Goal: Book appointment/travel/reservation

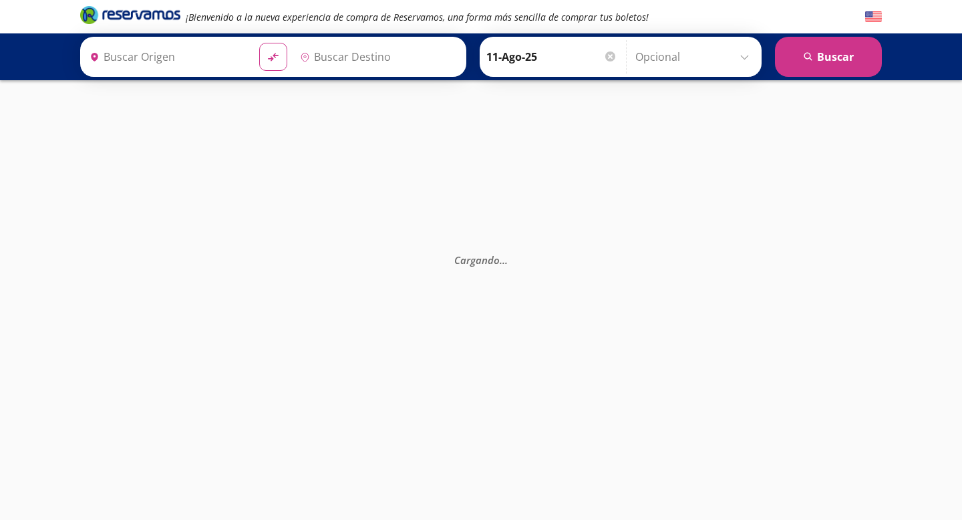
type input "[GEOGRAPHIC_DATA], [GEOGRAPHIC_DATA]"
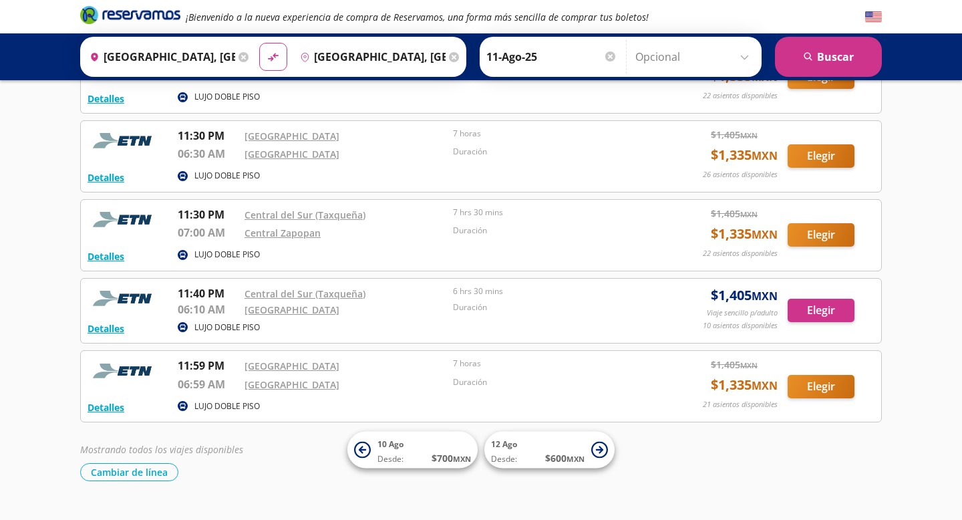
scroll to position [1764, 0]
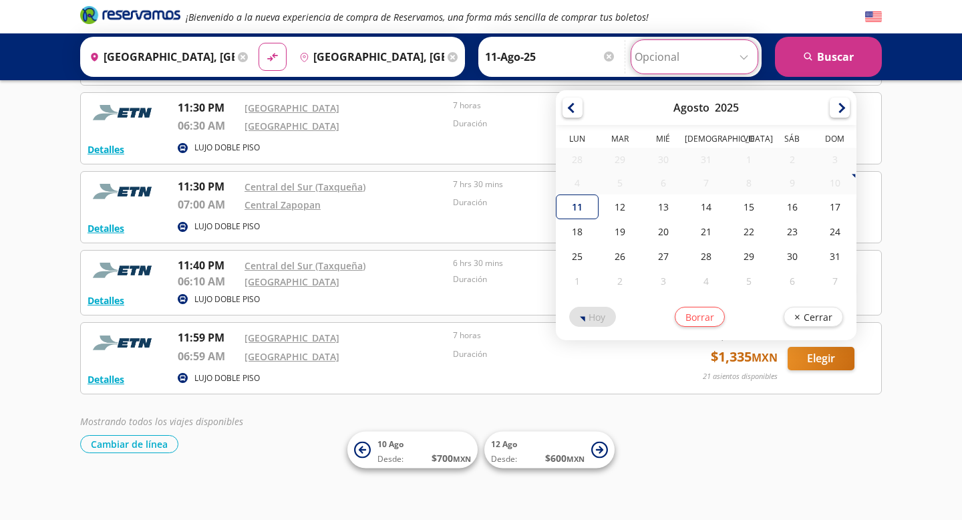
click at [745, 60] on input "Opcional" at bounding box center [695, 56] width 120 height 33
click at [820, 312] on button "Cerrar" at bounding box center [812, 315] width 59 height 20
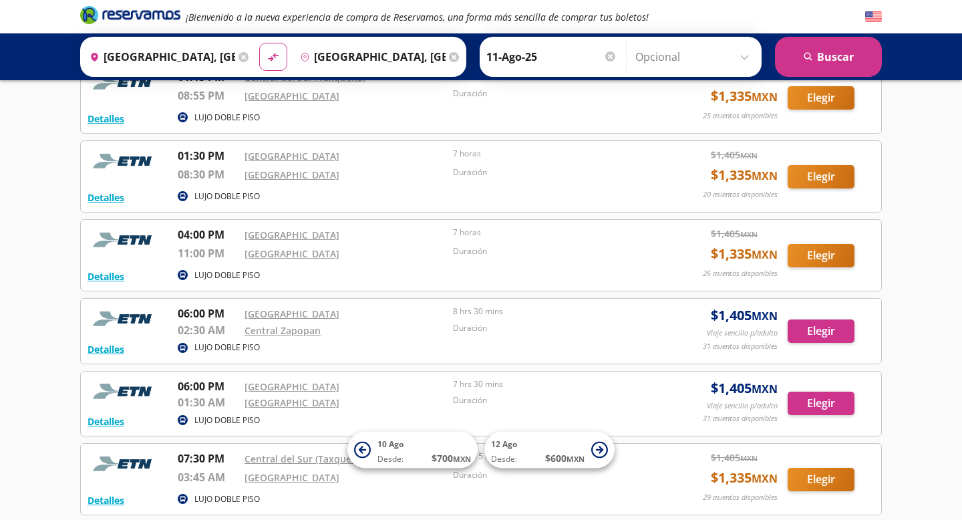
scroll to position [0, 0]
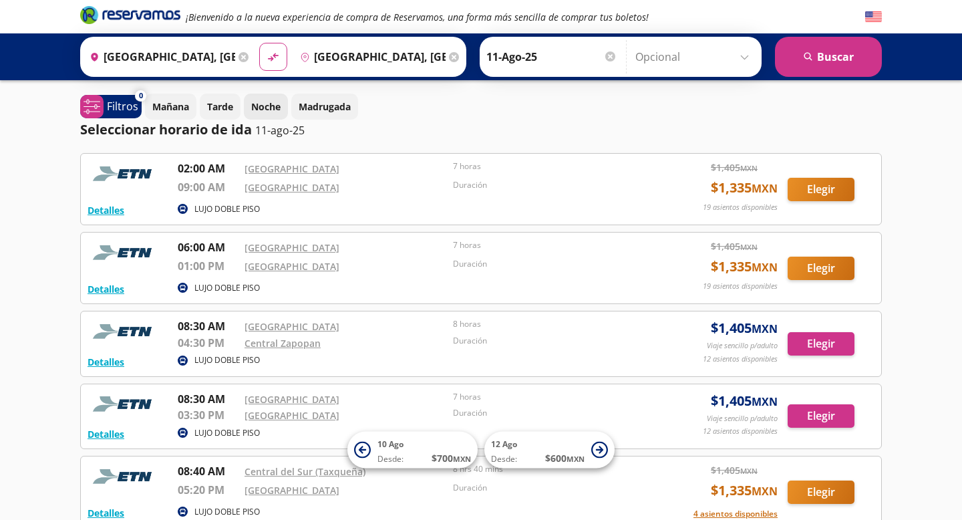
click at [273, 109] on p "Noche" at bounding box center [265, 107] width 29 height 14
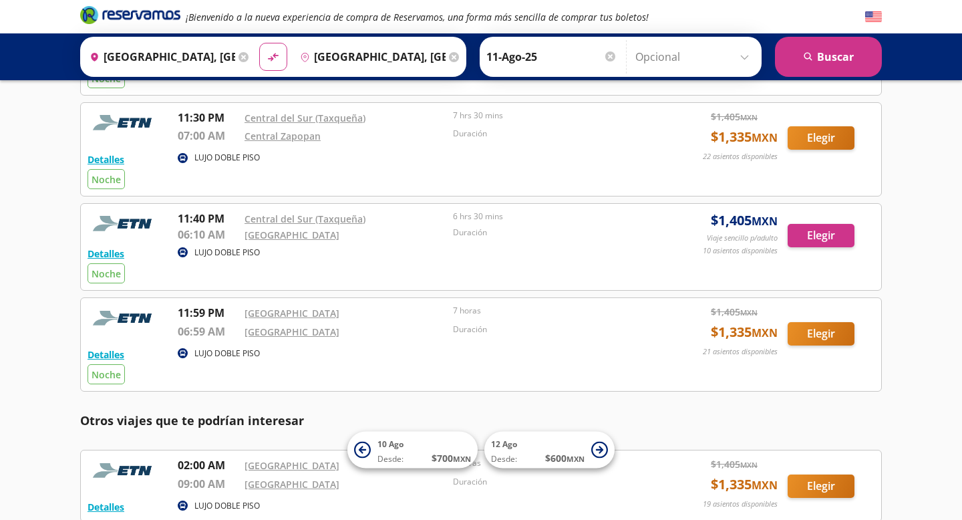
scroll to position [1146, 0]
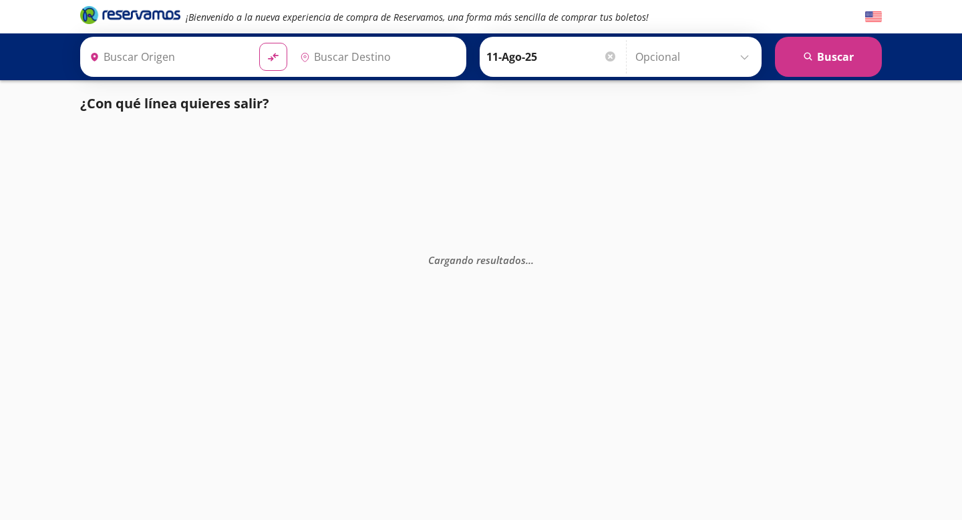
type input "[GEOGRAPHIC_DATA], [GEOGRAPHIC_DATA]"
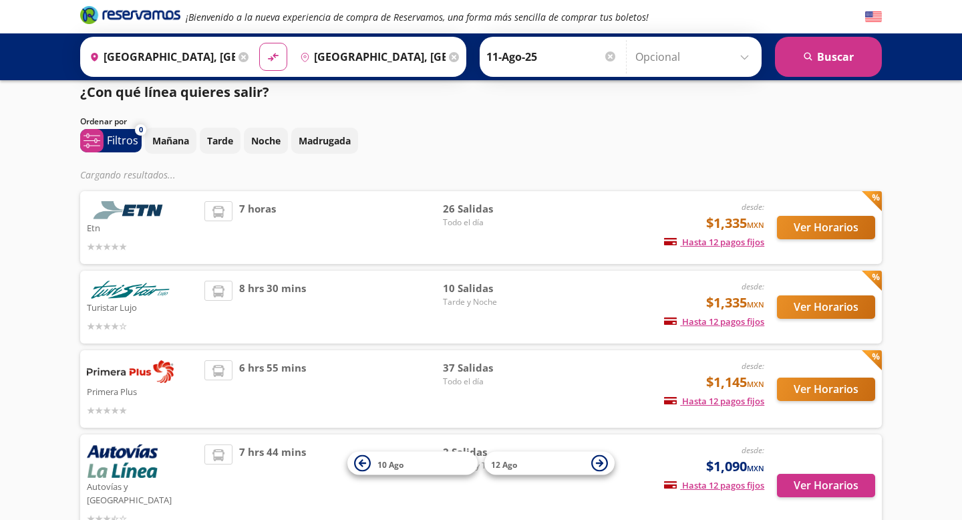
scroll to position [19, 0]
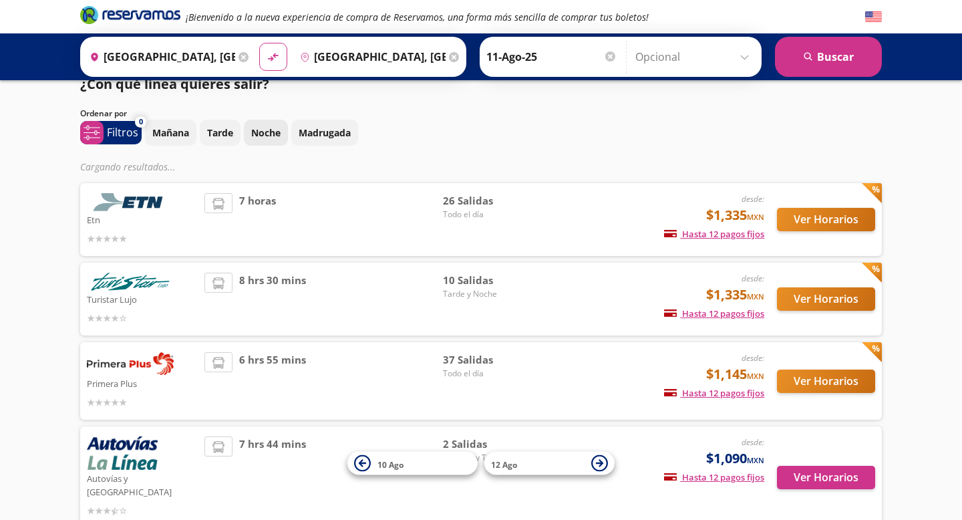
click at [273, 136] on p "Noche" at bounding box center [265, 133] width 29 height 14
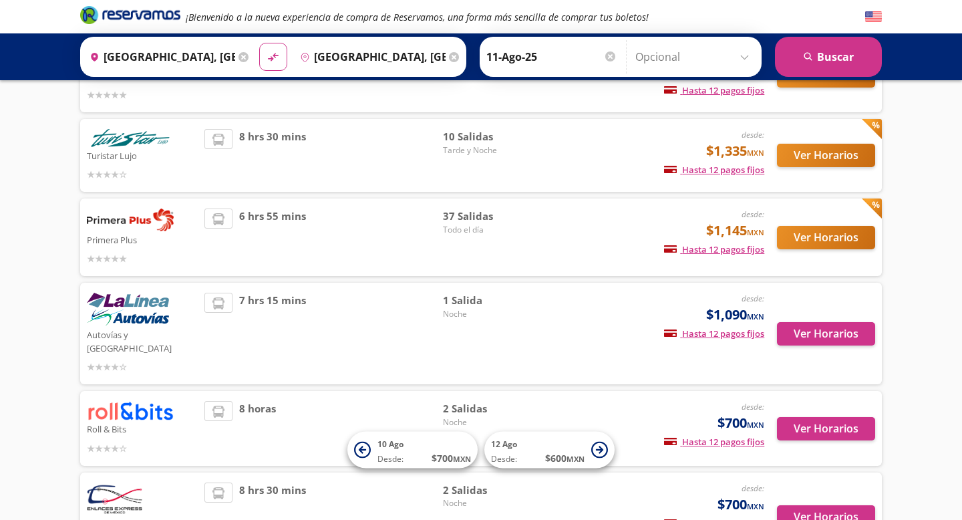
scroll to position [139, 0]
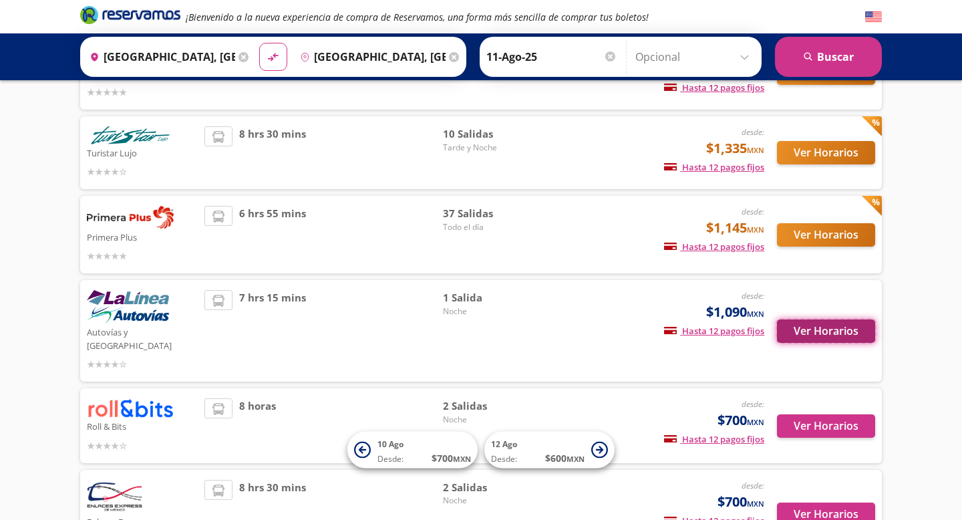
click at [824, 323] on button "Ver Horarios" at bounding box center [826, 330] width 98 height 23
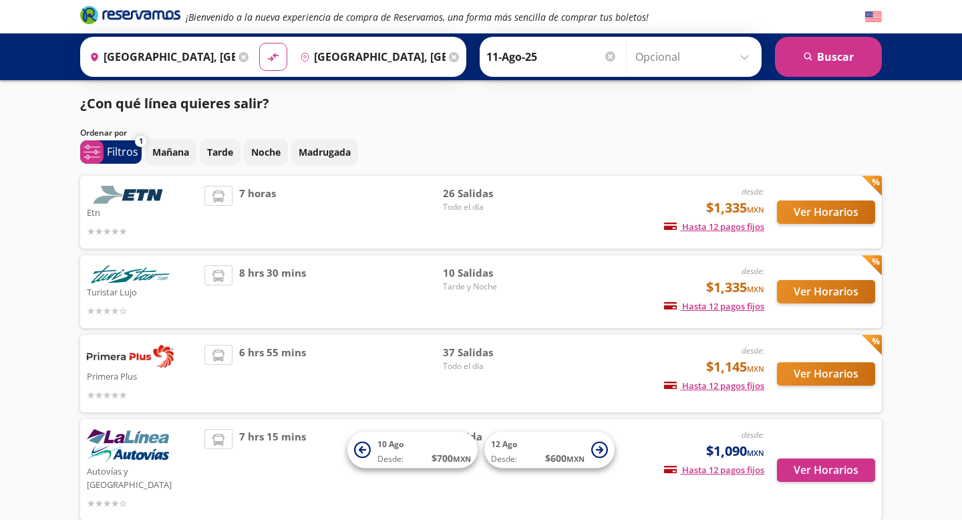
scroll to position [139, 0]
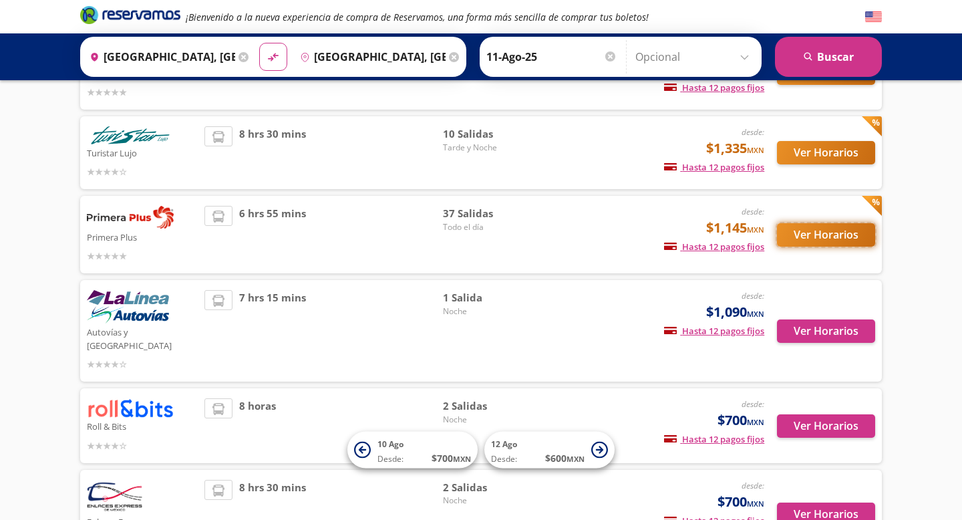
click at [827, 233] on button "Ver Horarios" at bounding box center [826, 234] width 98 height 23
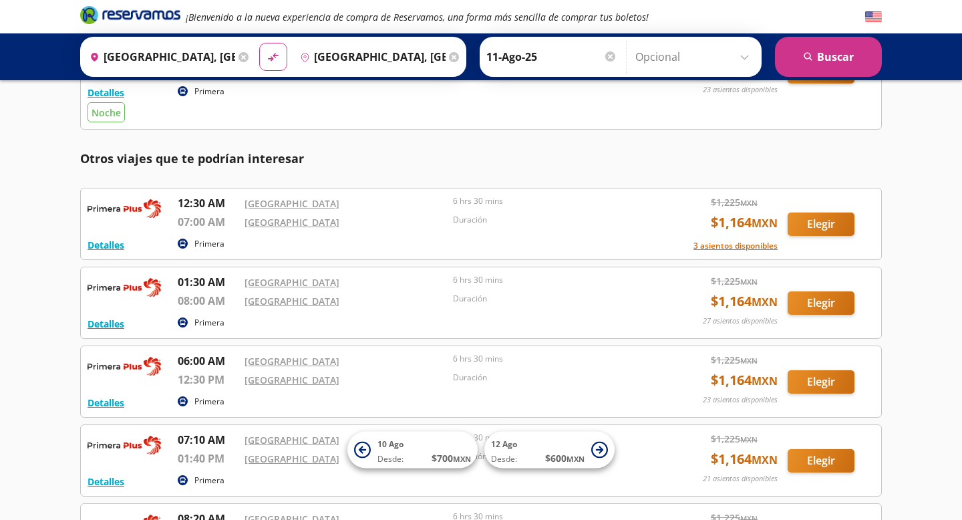
scroll to position [1842, 0]
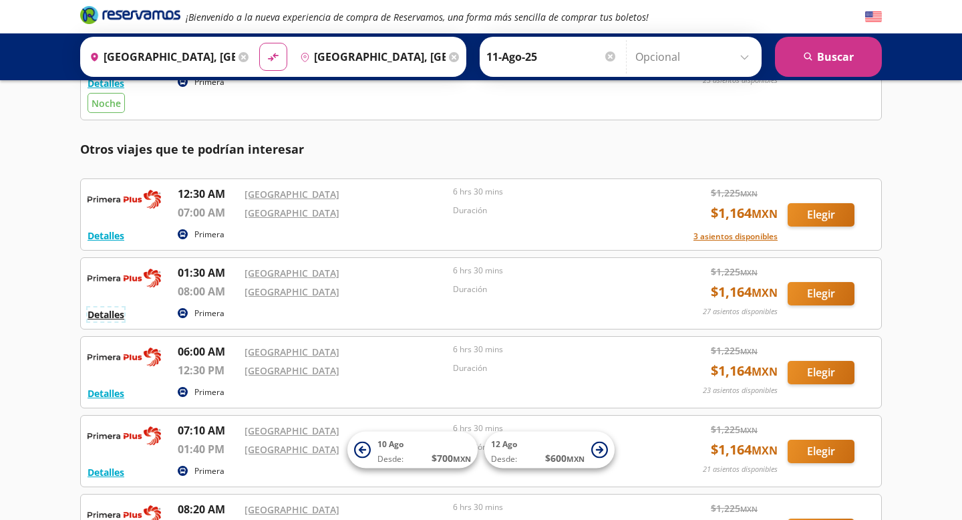
click at [110, 315] on button "Detalles" at bounding box center [106, 314] width 37 height 14
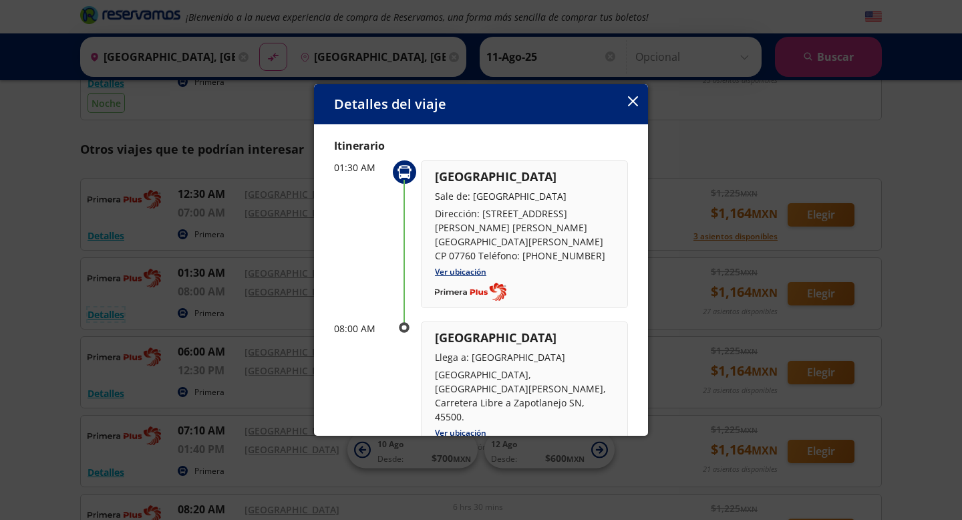
scroll to position [162, 0]
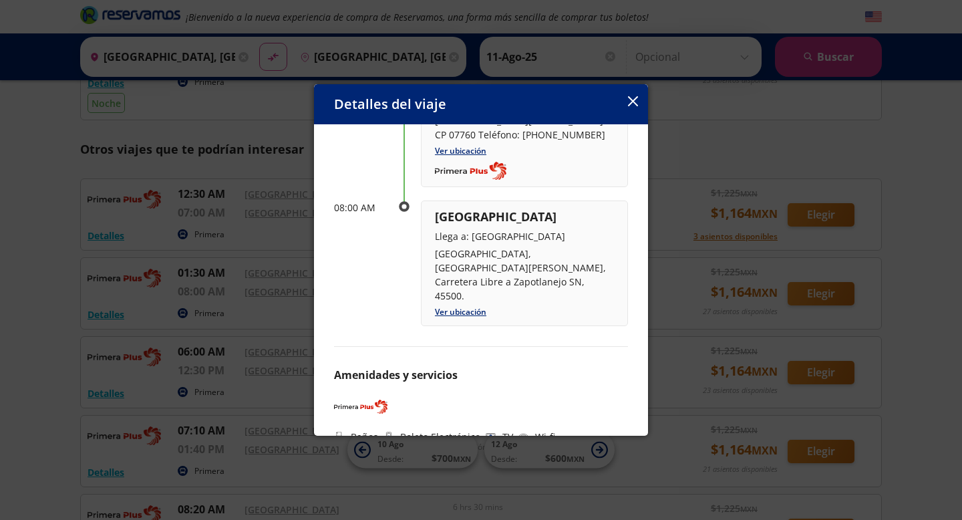
click at [919, 296] on div "Detalles del viaje Salida: 11 Ago 25 6 hrs 30 mins llega: 11 Ago 25 Itinerario …" at bounding box center [481, 260] width 962 height 520
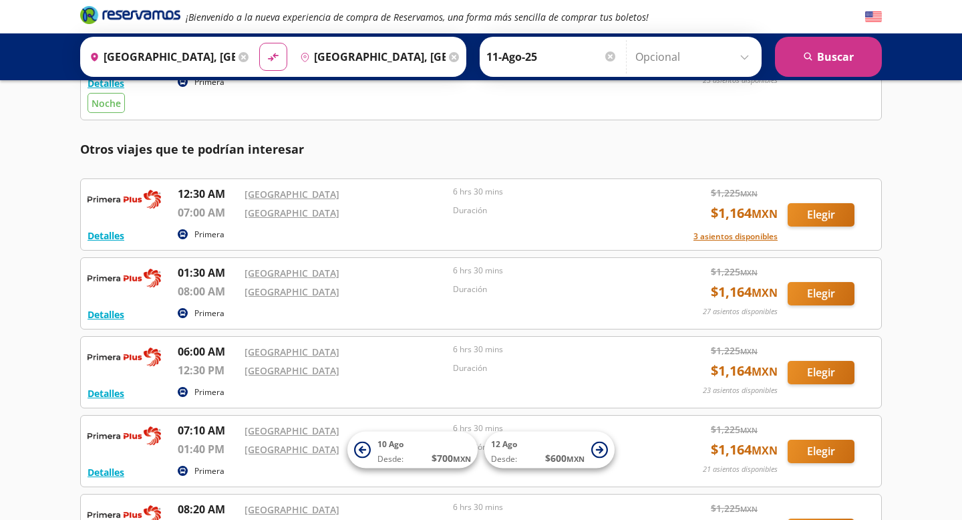
click at [613, 55] on div at bounding box center [610, 56] width 10 height 10
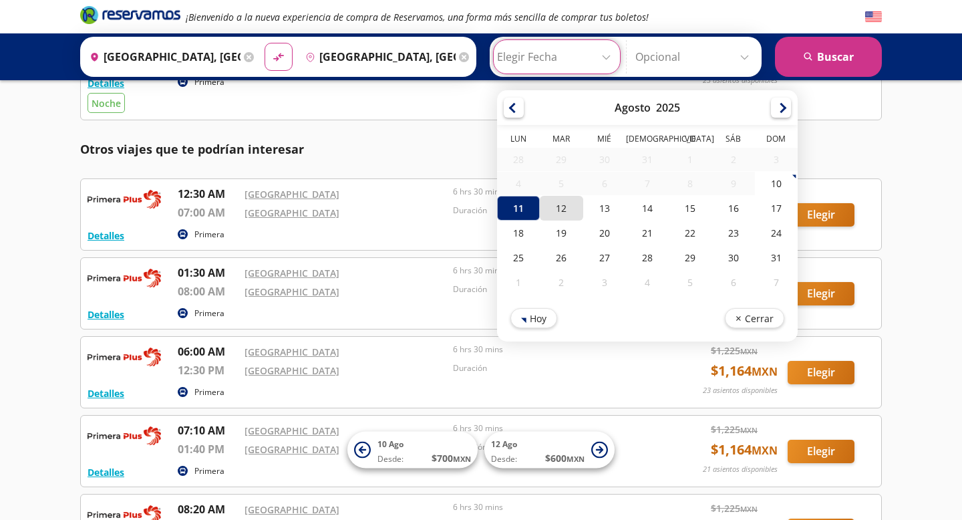
click at [560, 210] on div "12" at bounding box center [561, 208] width 43 height 25
type input "12-Ago-25"
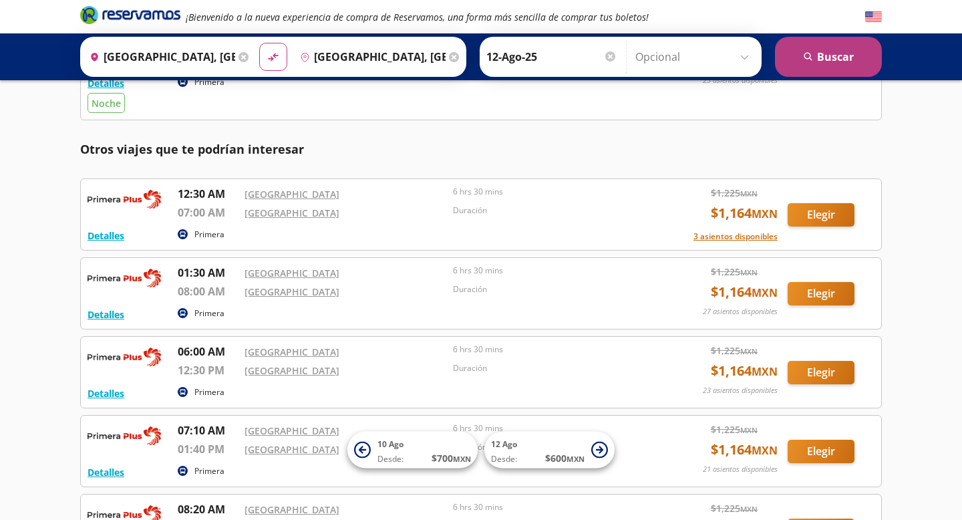
click at [826, 61] on button "search Buscar" at bounding box center [828, 57] width 107 height 40
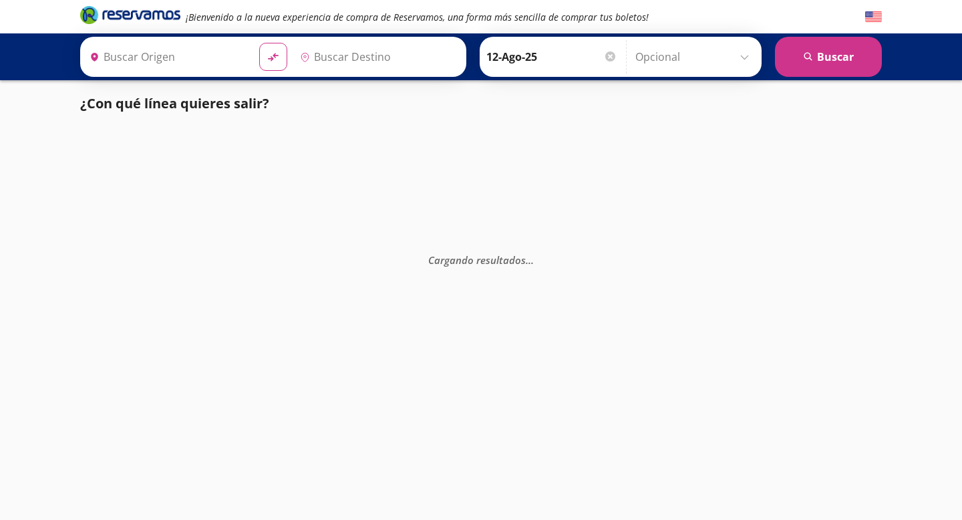
type input "[GEOGRAPHIC_DATA], [GEOGRAPHIC_DATA]"
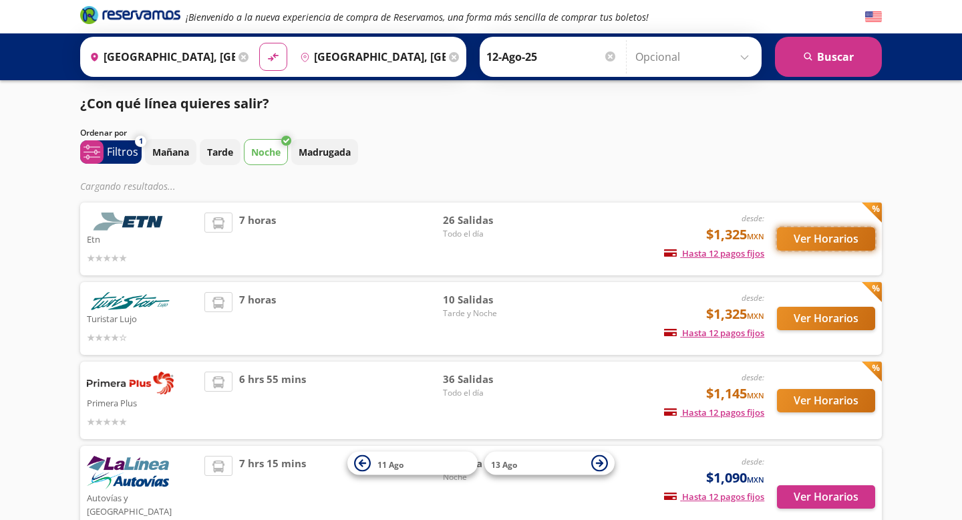
click at [830, 240] on button "Ver Horarios" at bounding box center [826, 238] width 98 height 23
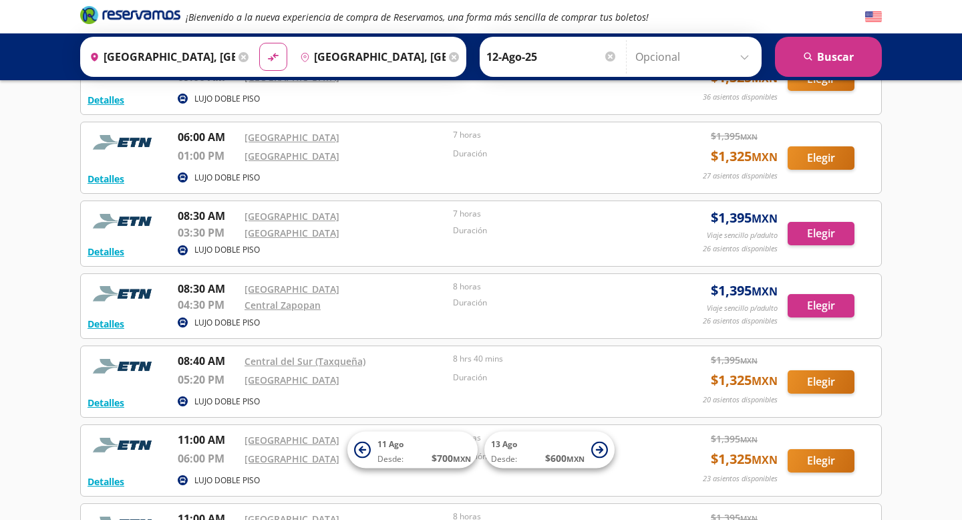
scroll to position [1588, 0]
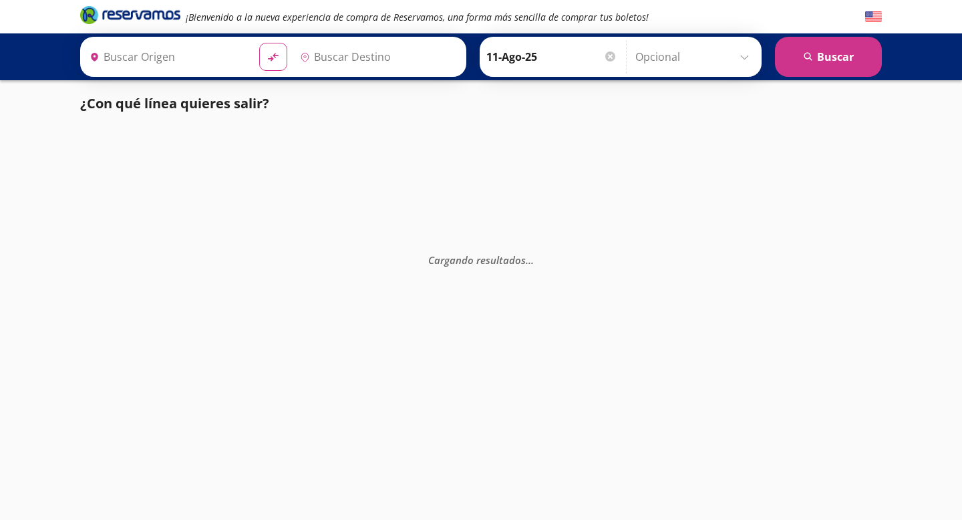
type input "[GEOGRAPHIC_DATA], [GEOGRAPHIC_DATA]"
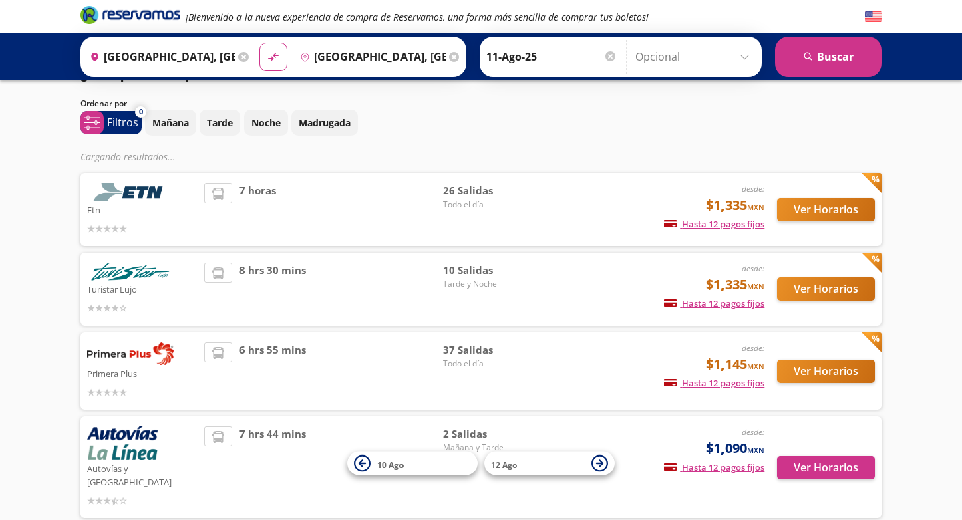
scroll to position [33, 0]
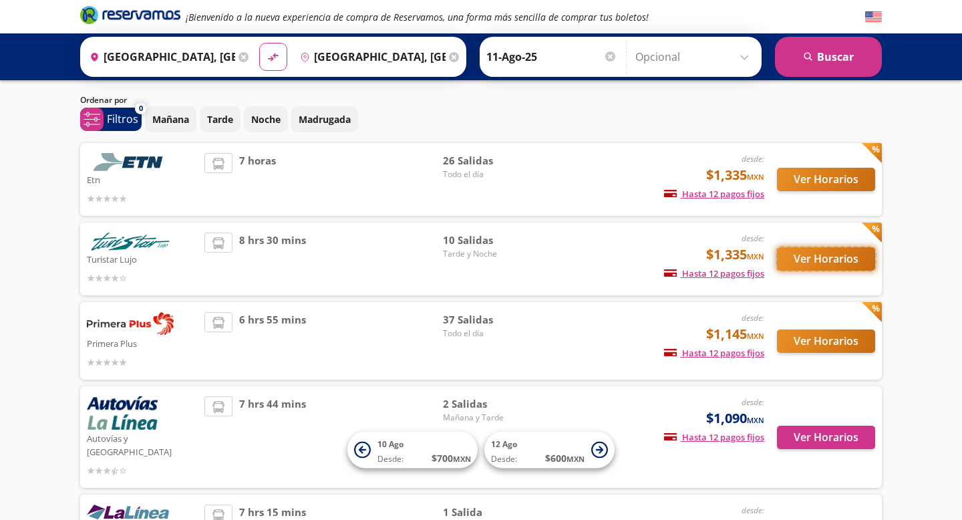
click at [820, 257] on button "Ver Horarios" at bounding box center [826, 258] width 98 height 23
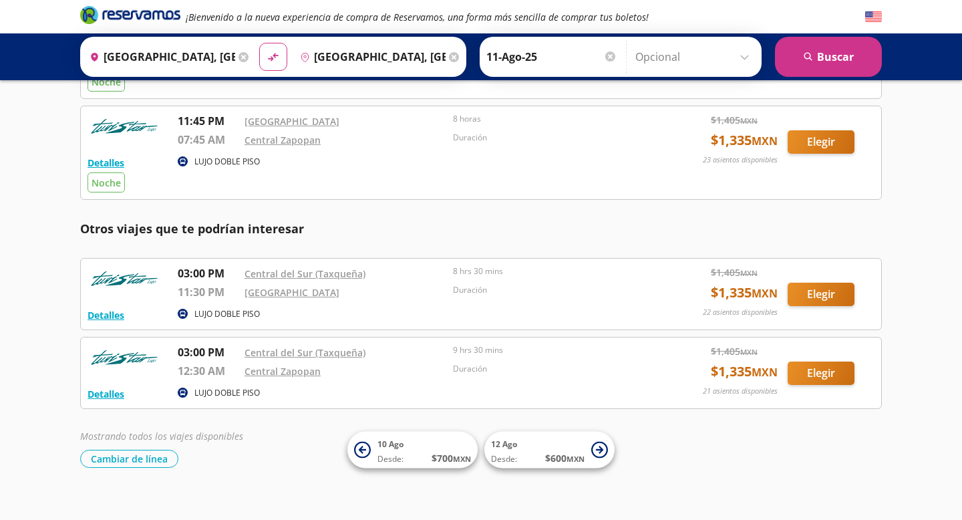
scroll to position [754, 0]
click at [104, 315] on button "Detalles" at bounding box center [106, 314] width 37 height 14
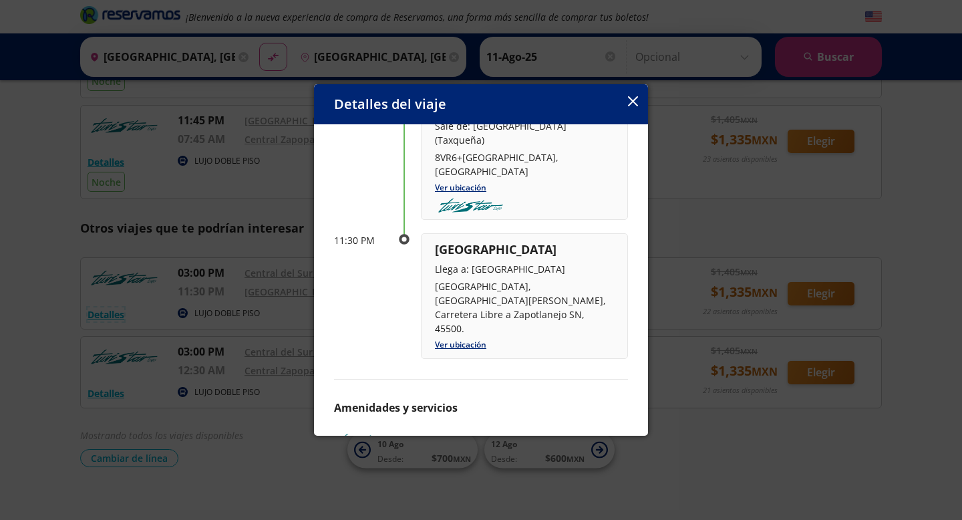
scroll to position [144, 0]
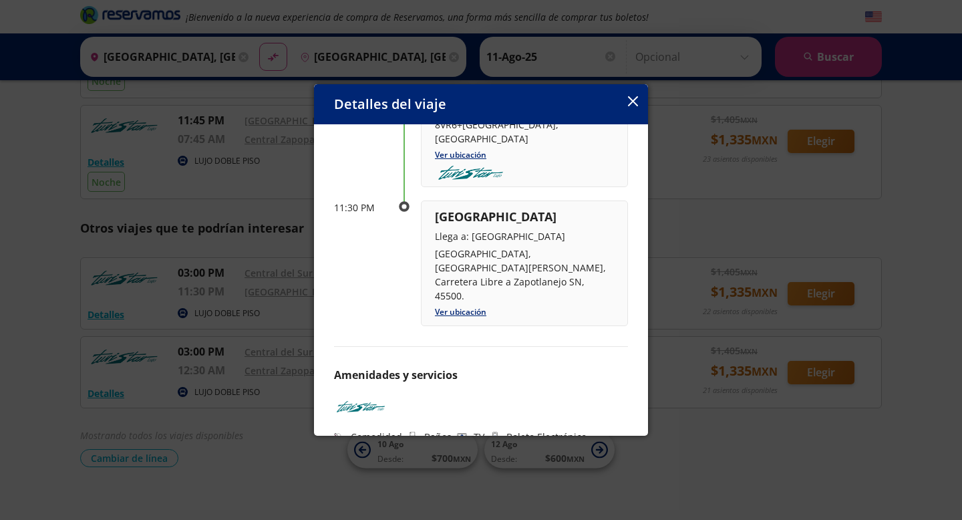
click at [635, 105] on icon "button" at bounding box center [633, 101] width 10 height 10
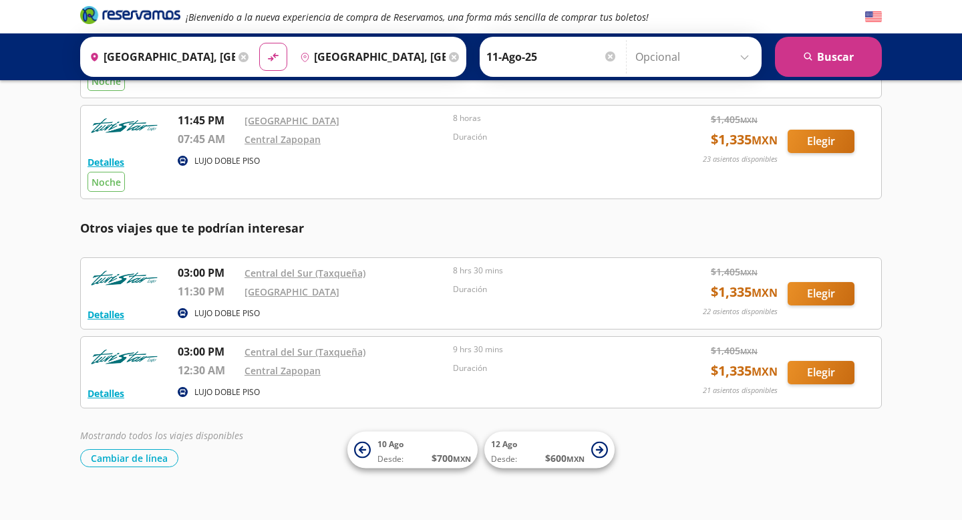
scroll to position [33, 0]
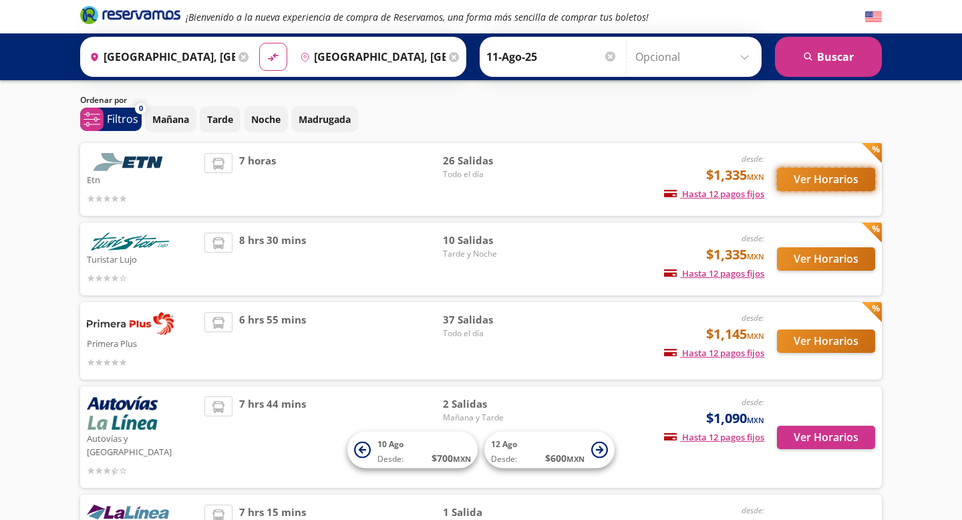
click at [812, 180] on button "Ver Horarios" at bounding box center [826, 179] width 98 height 23
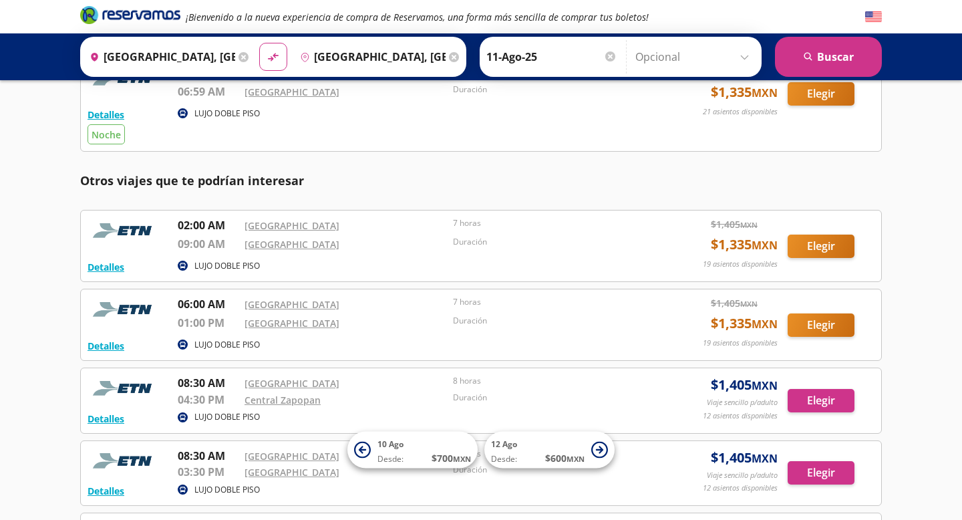
scroll to position [1447, 0]
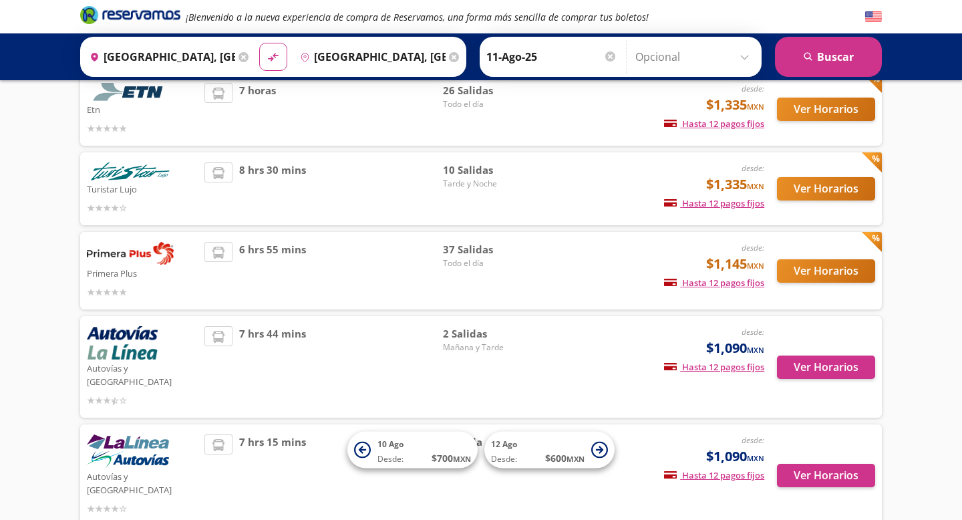
scroll to position [137, 0]
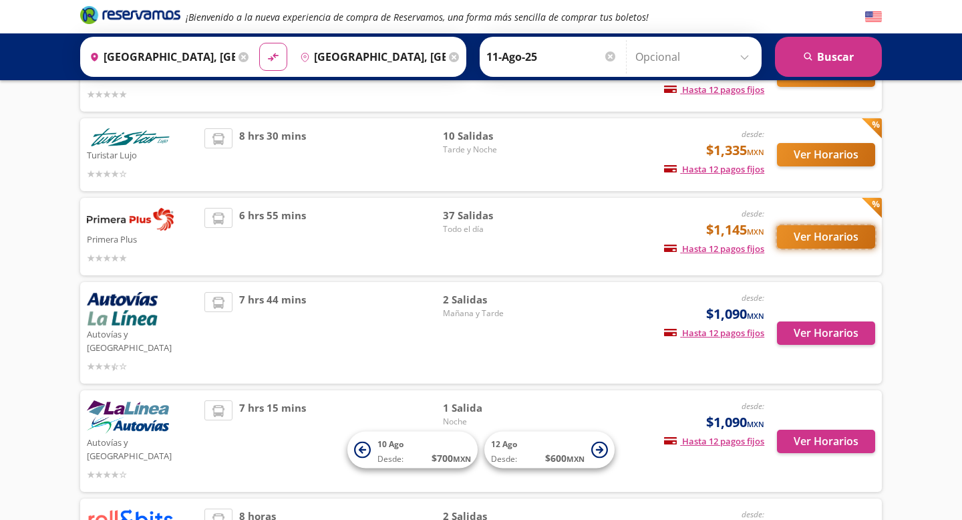
click at [822, 236] on button "Ver Horarios" at bounding box center [826, 236] width 98 height 23
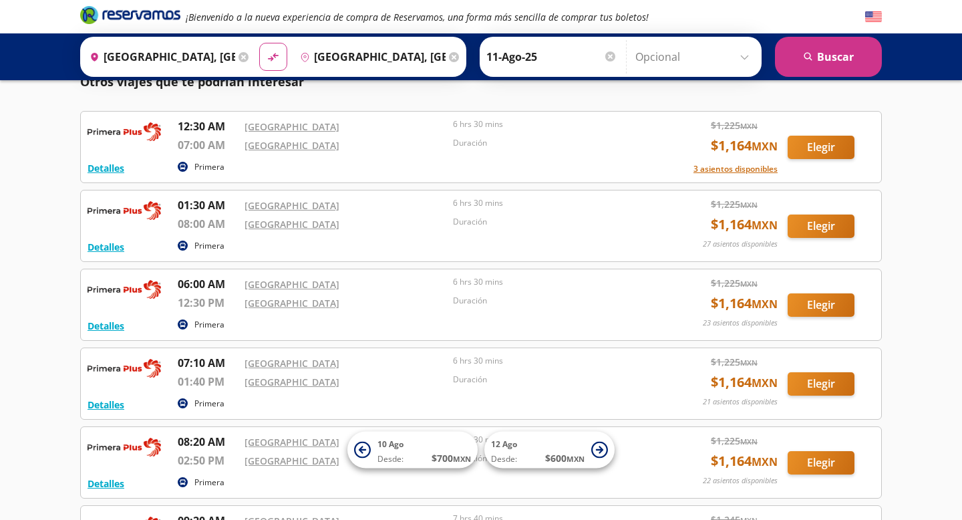
scroll to position [1866, 0]
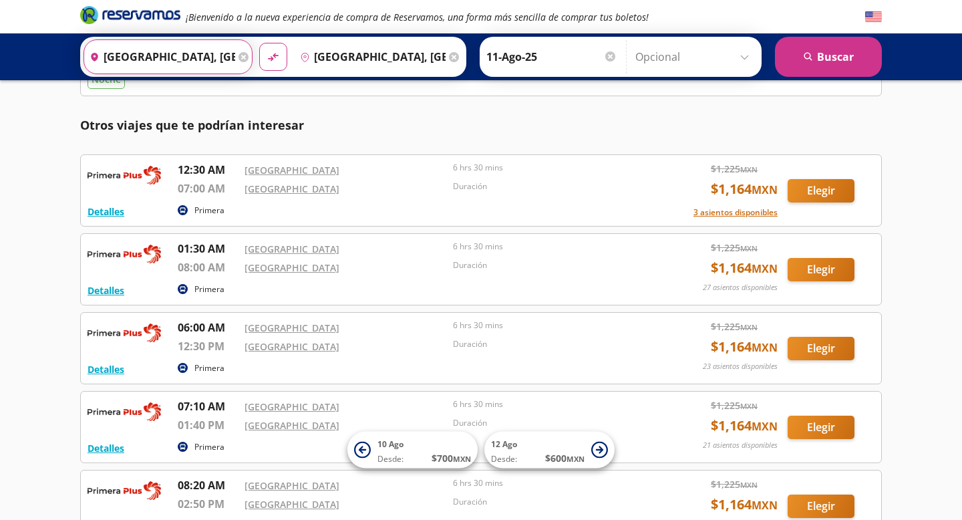
click at [224, 57] on input "[GEOGRAPHIC_DATA], [GEOGRAPHIC_DATA]" at bounding box center [159, 56] width 151 height 33
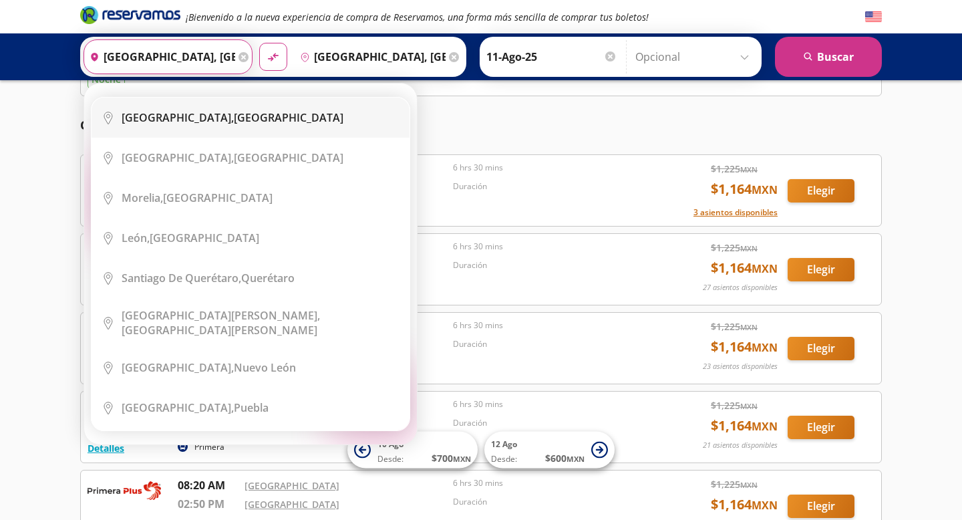
click at [219, 121] on div "[GEOGRAPHIC_DATA], [GEOGRAPHIC_DATA]" at bounding box center [233, 117] width 222 height 15
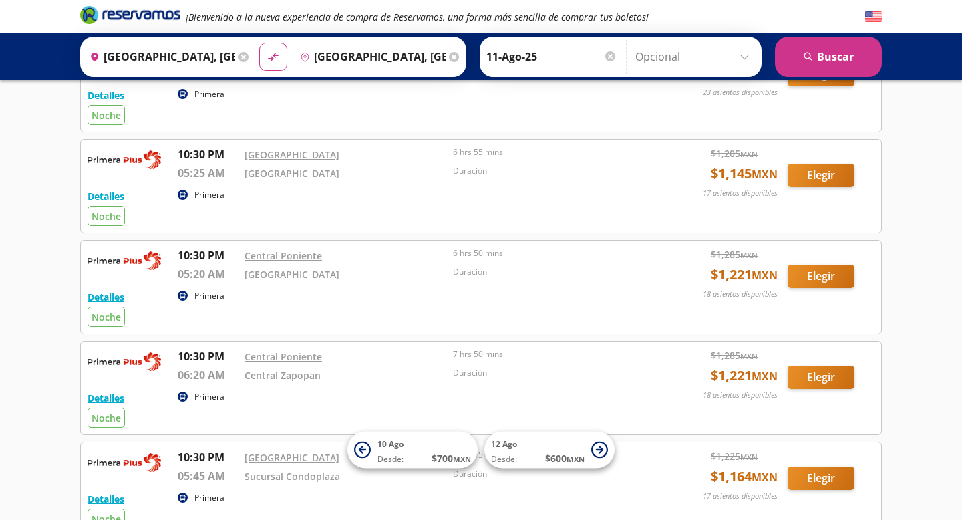
scroll to position [0, 0]
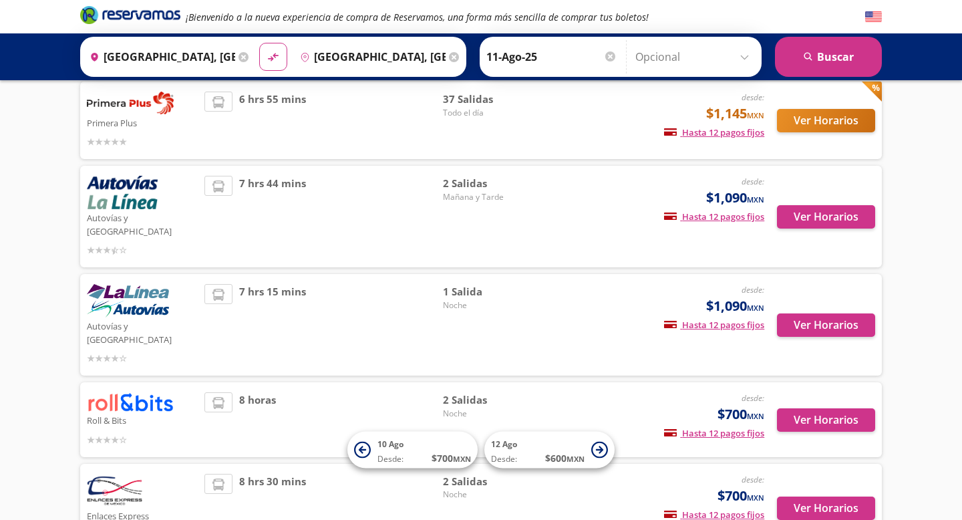
scroll to position [333, 0]
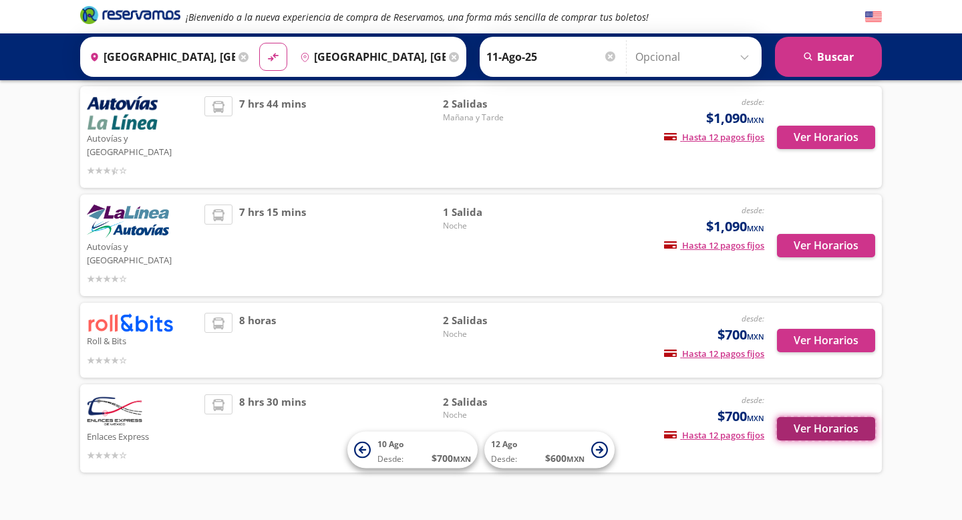
click at [822, 417] on button "Ver Horarios" at bounding box center [826, 428] width 98 height 23
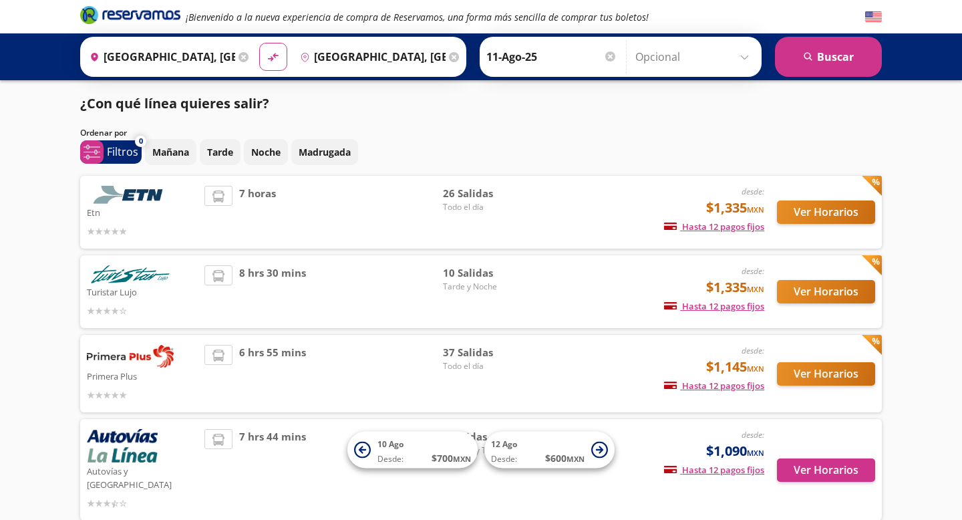
scroll to position [333, 0]
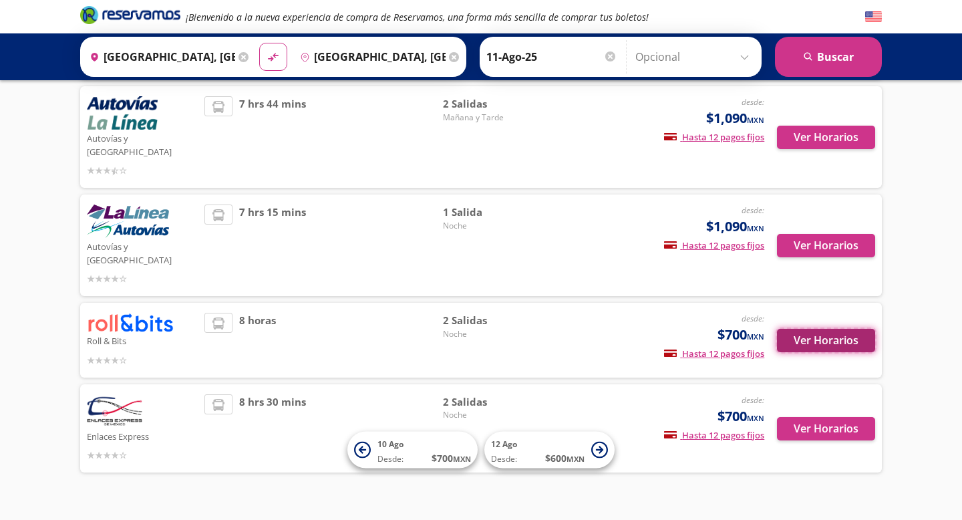
click at [852, 329] on button "Ver Horarios" at bounding box center [826, 340] width 98 height 23
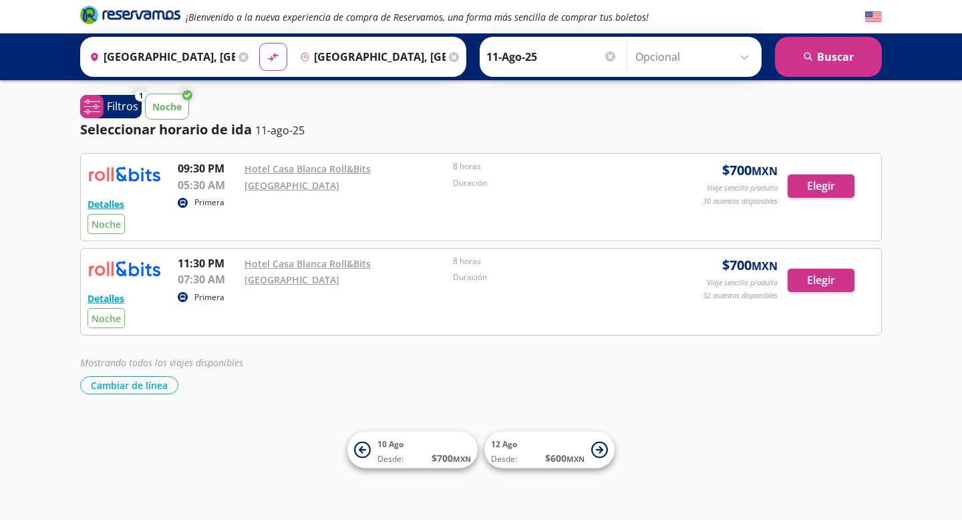
scroll to position [333, 0]
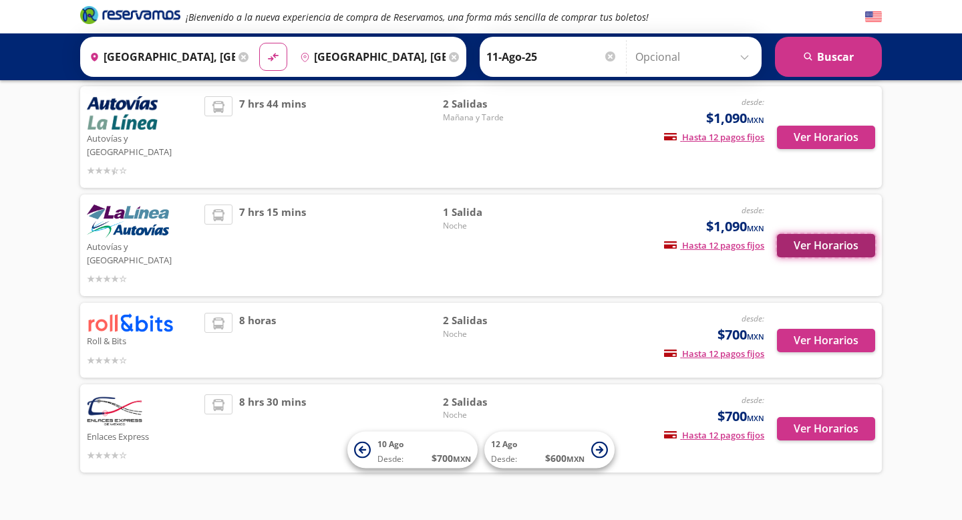
click at [808, 234] on button "Ver Horarios" at bounding box center [826, 245] width 98 height 23
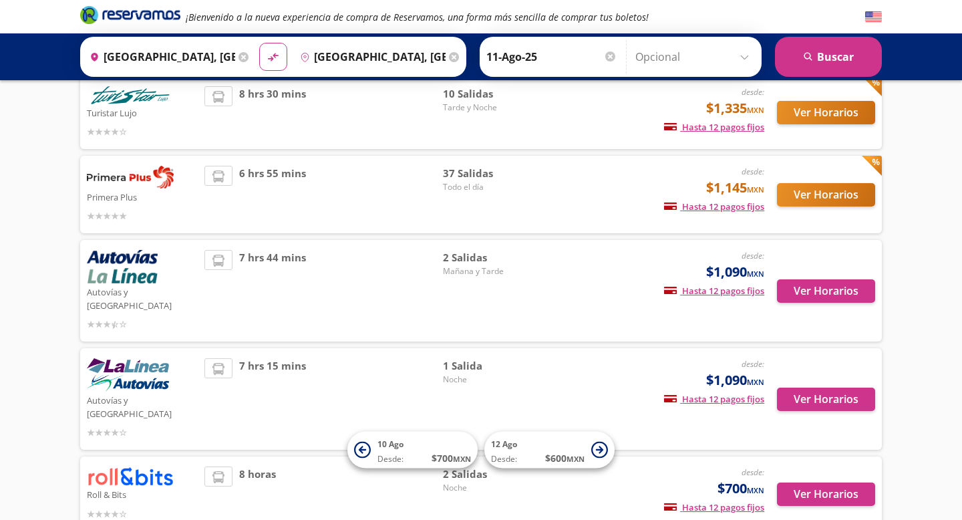
scroll to position [180, 0]
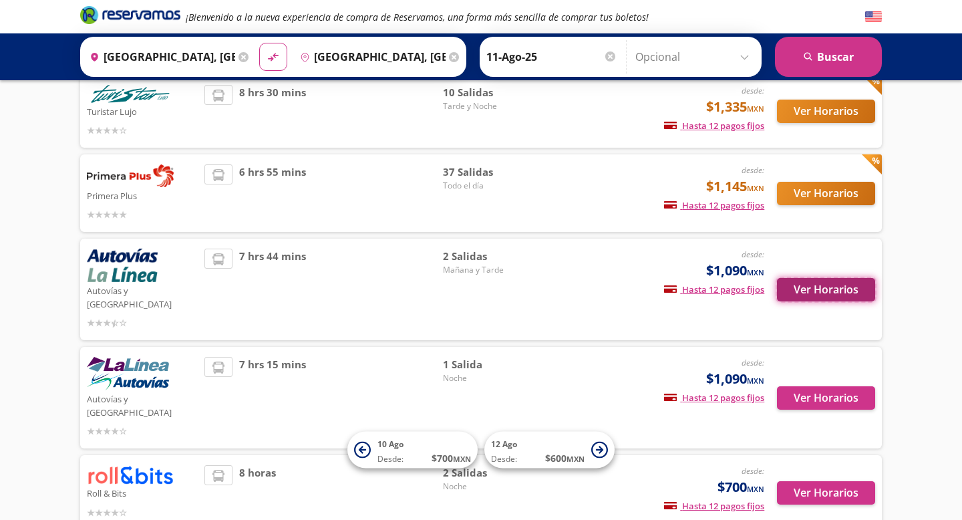
click at [824, 281] on button "Ver Horarios" at bounding box center [826, 289] width 98 height 23
